Goal: Information Seeking & Learning: Learn about a topic

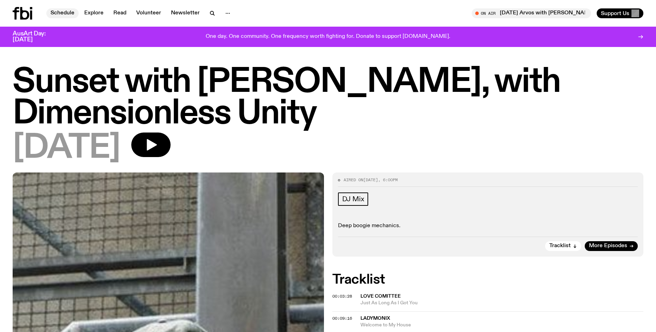
click at [51, 14] on link "Schedule" at bounding box center [62, 13] width 32 height 10
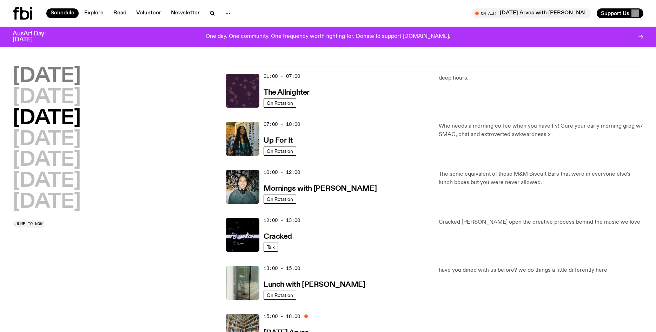
click at [81, 74] on h2 "[DATE]" at bounding box center [47, 77] width 68 height 20
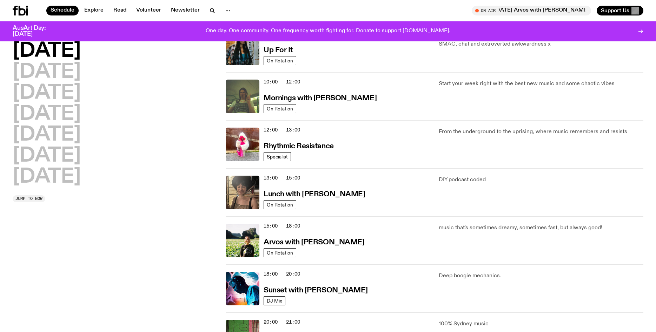
scroll to position [86, 0]
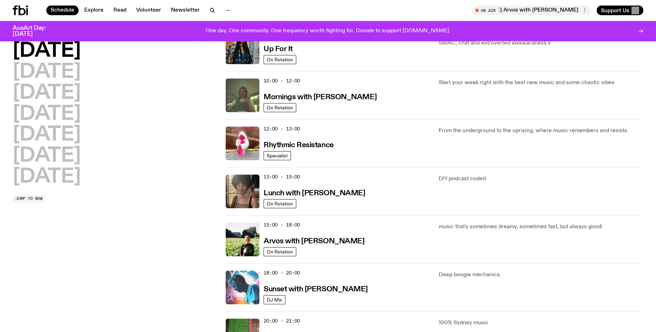
click at [234, 271] on img at bounding box center [243, 288] width 34 height 34
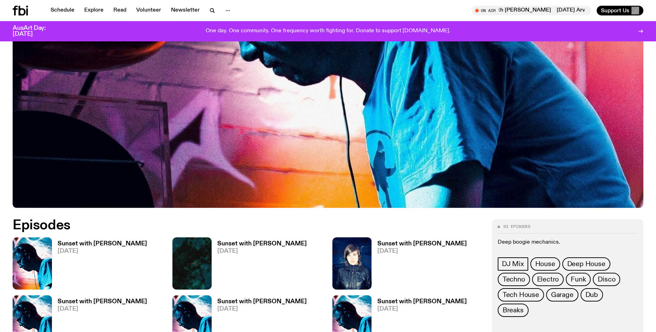
scroll to position [247, 0]
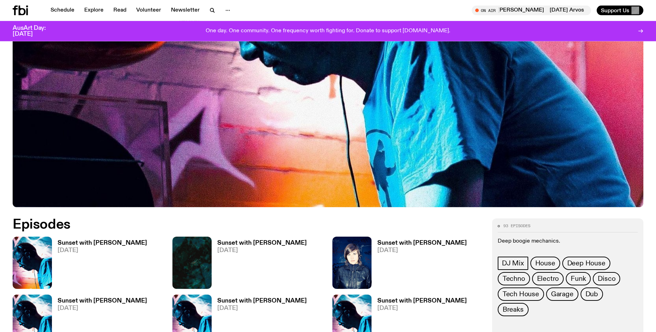
click at [47, 266] on img at bounding box center [32, 263] width 39 height 52
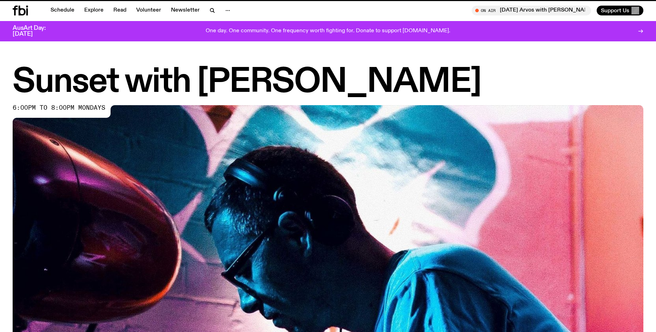
scroll to position [241, 0]
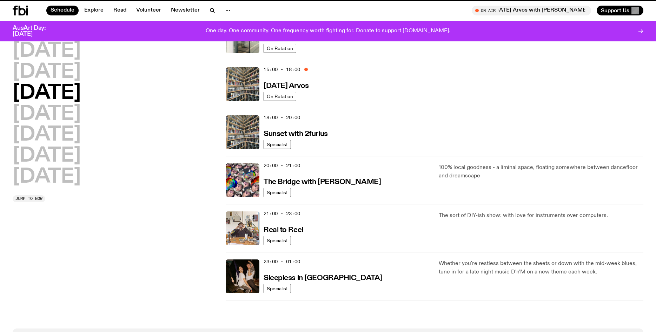
scroll to position [86, 0]
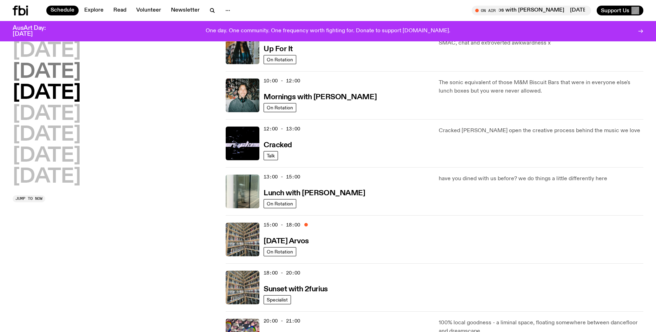
click at [77, 75] on h2 "[DATE]" at bounding box center [47, 72] width 68 height 20
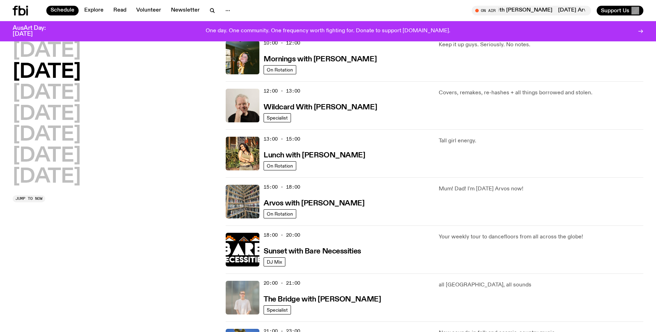
scroll to position [125, 0]
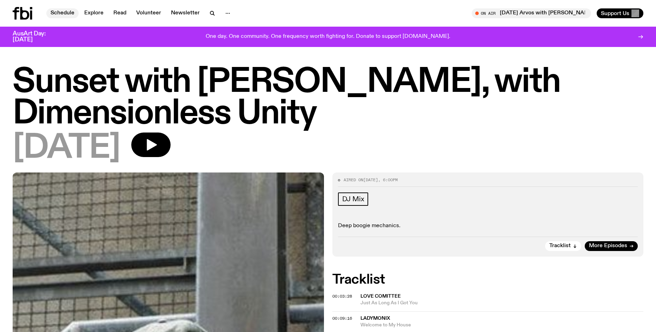
click at [62, 13] on link "Schedule" at bounding box center [62, 13] width 32 height 10
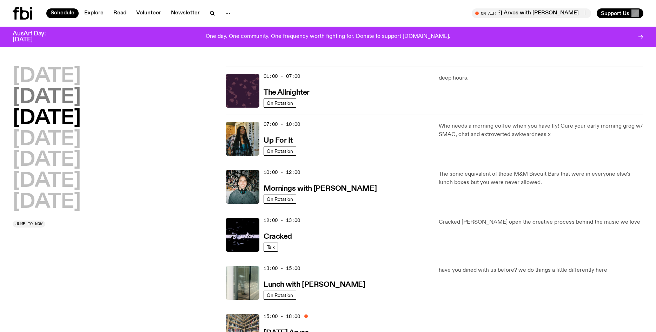
click at [67, 99] on h2 "[DATE]" at bounding box center [47, 98] width 68 height 20
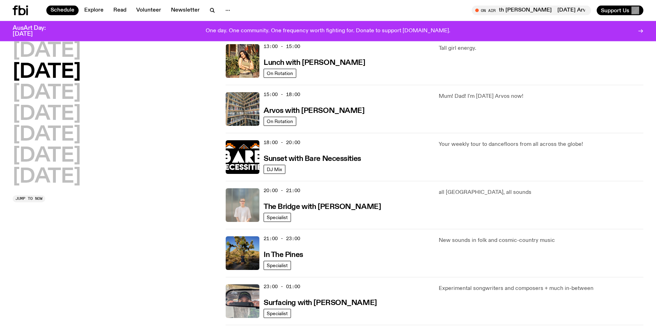
scroll to position [250, 0]
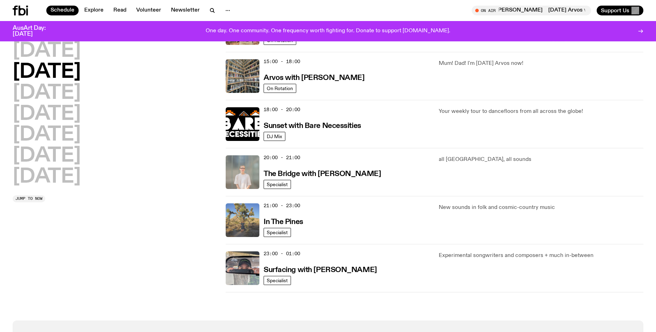
click at [243, 228] on img at bounding box center [243, 221] width 34 height 34
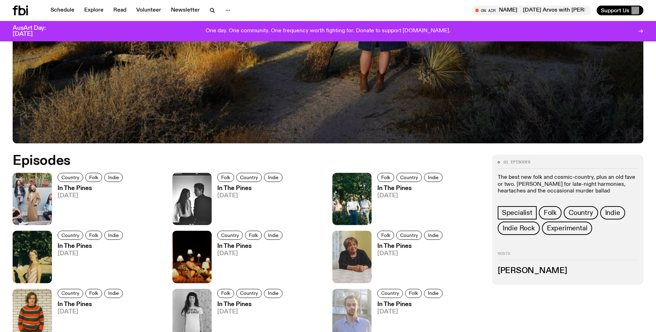
scroll to position [320, 0]
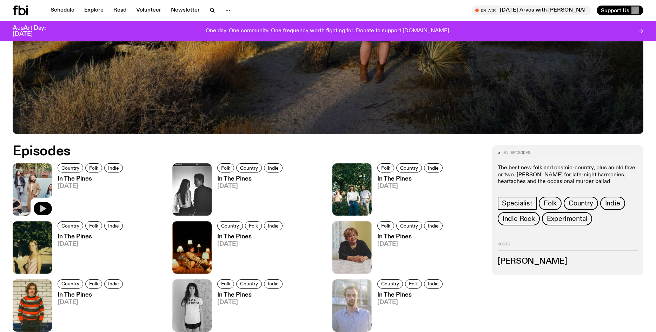
click at [42, 208] on icon "button" at bounding box center [43, 209] width 6 height 7
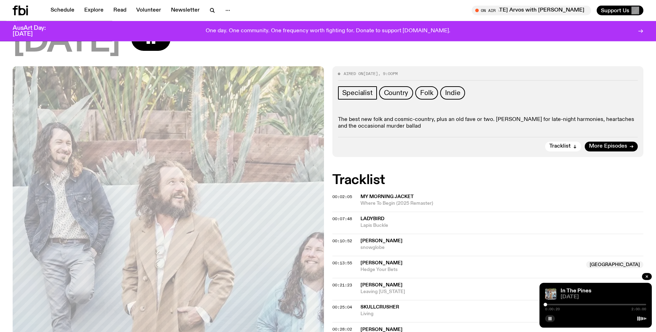
scroll to position [96, 0]
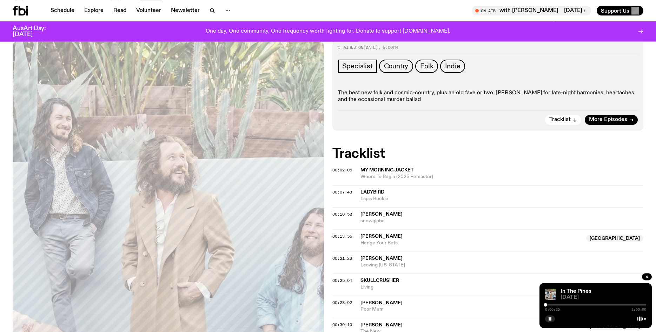
click at [548, 305] on div at bounding box center [595, 304] width 101 height 1
